Goal: Transaction & Acquisition: Purchase product/service

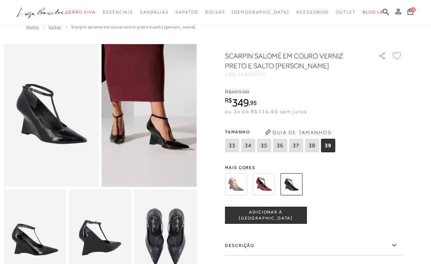
click at [261, 185] on img at bounding box center [264, 184] width 22 height 22
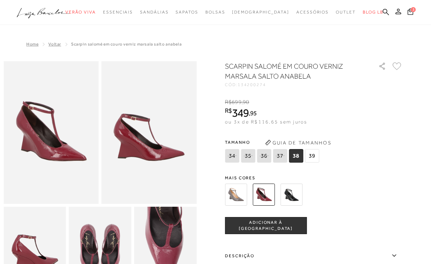
click at [240, 195] on img at bounding box center [236, 194] width 22 height 22
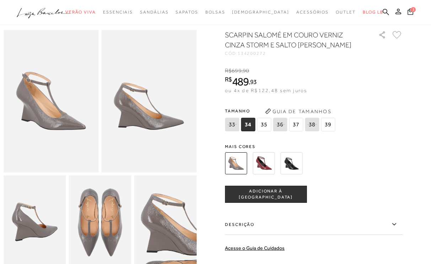
scroll to position [30, 0]
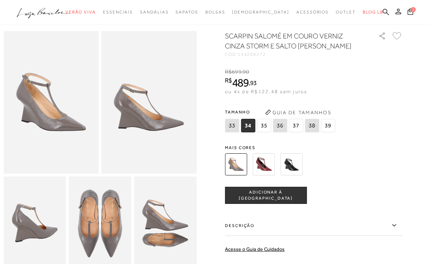
click at [263, 128] on span "35" at bounding box center [264, 126] width 14 height 14
click at [291, 166] on img at bounding box center [292, 164] width 22 height 22
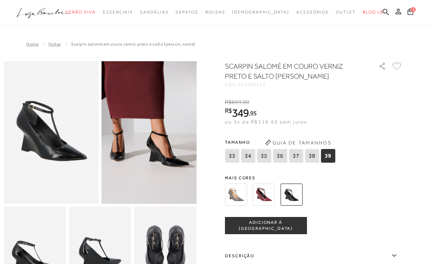
click at [235, 197] on img at bounding box center [236, 194] width 22 height 22
